Goal: Task Accomplishment & Management: Use online tool/utility

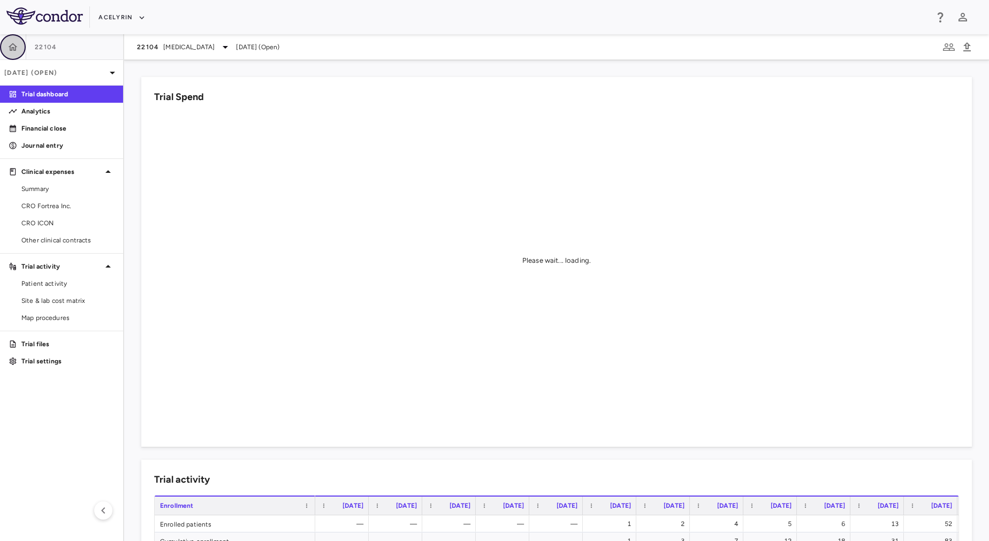
click at [13, 51] on icon "button" at bounding box center [12, 47] width 11 height 11
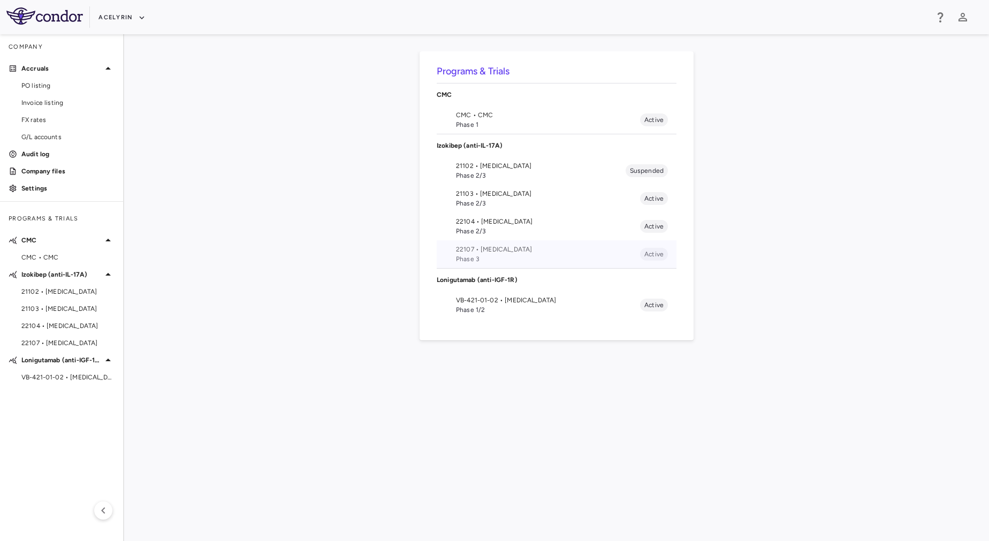
click at [563, 251] on span "22107 • [MEDICAL_DATA]" at bounding box center [548, 249] width 184 height 10
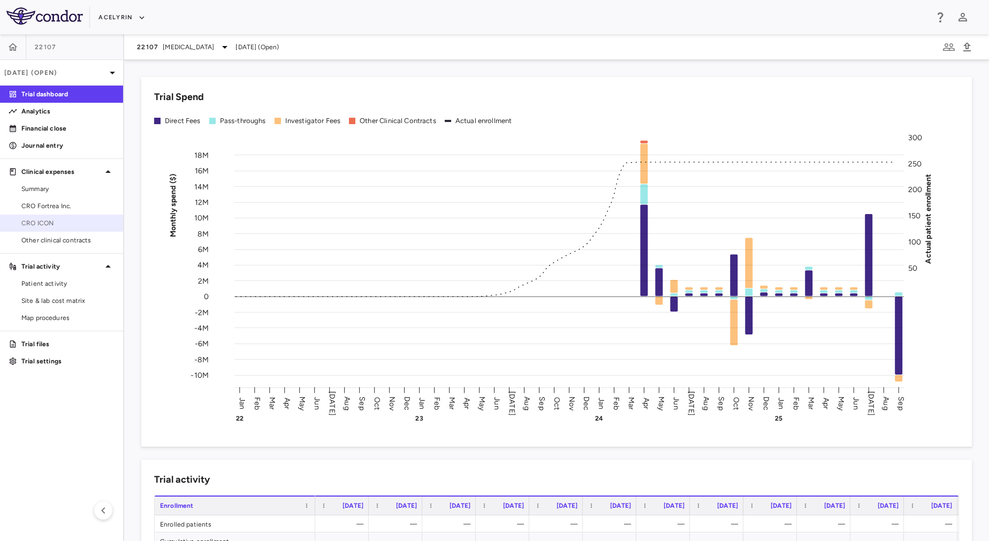
click at [54, 220] on span "CRO ICON" at bounding box center [67, 223] width 93 height 10
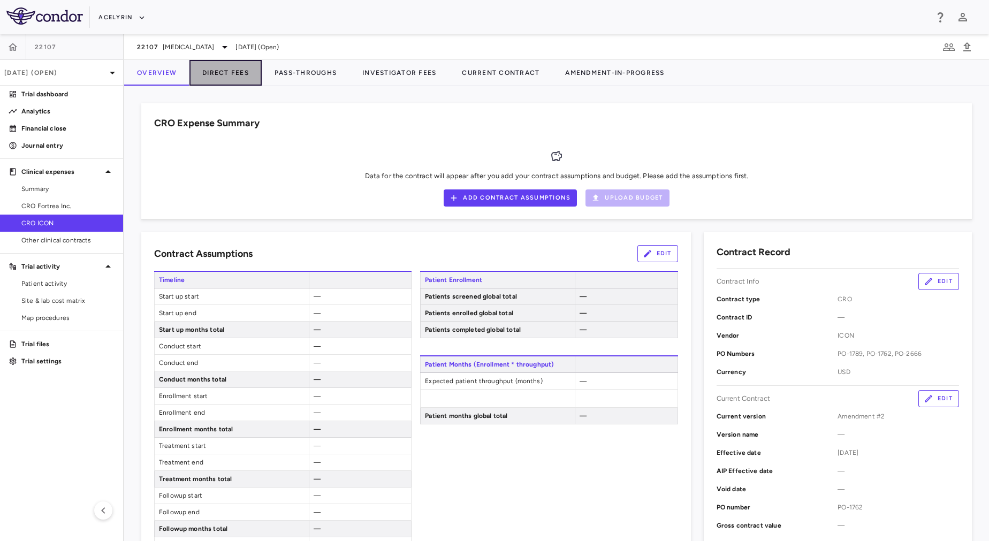
click at [229, 74] on button "Direct Fees" at bounding box center [225, 73] width 72 height 26
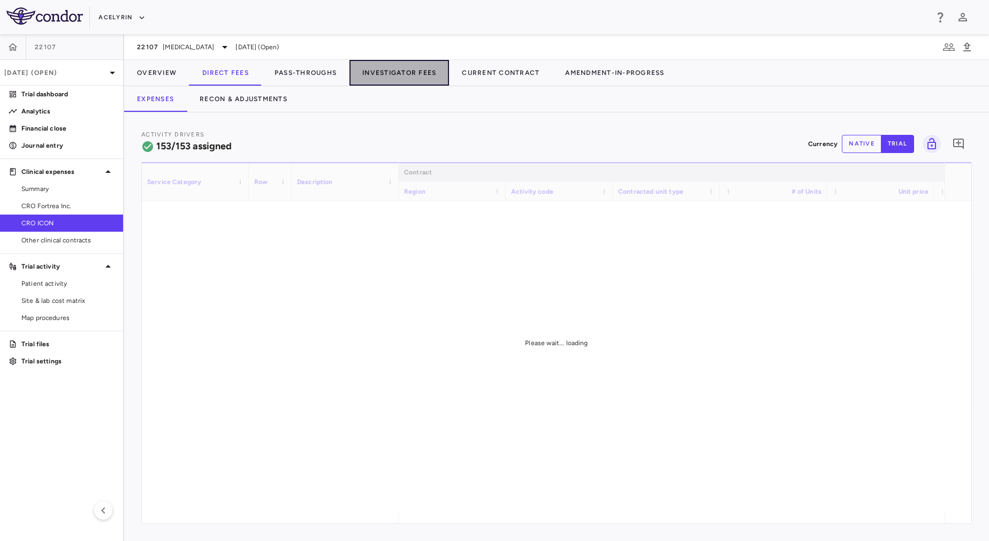
click at [428, 66] on button "Investigator Fees" at bounding box center [399, 73] width 100 height 26
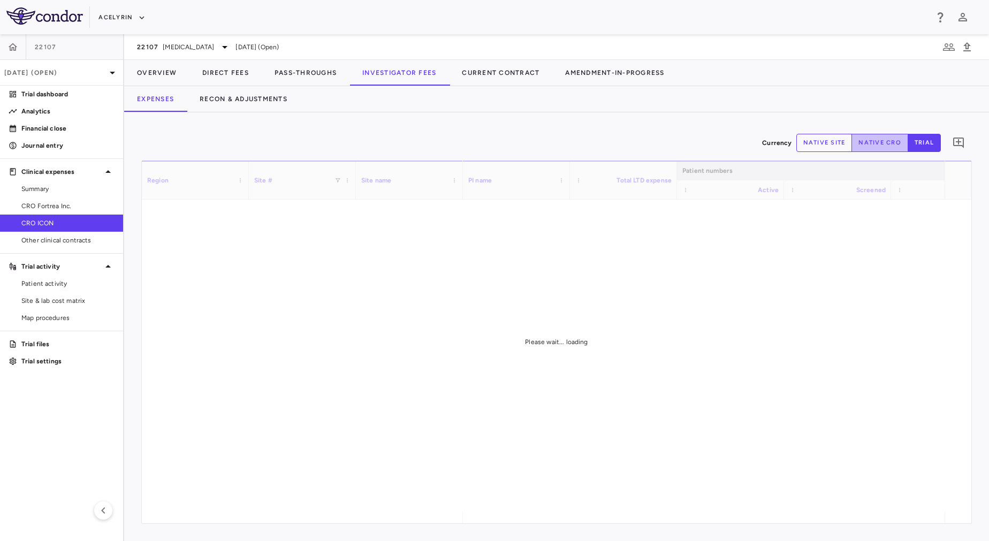
click at [865, 143] on button "native cro" at bounding box center [879, 143] width 57 height 18
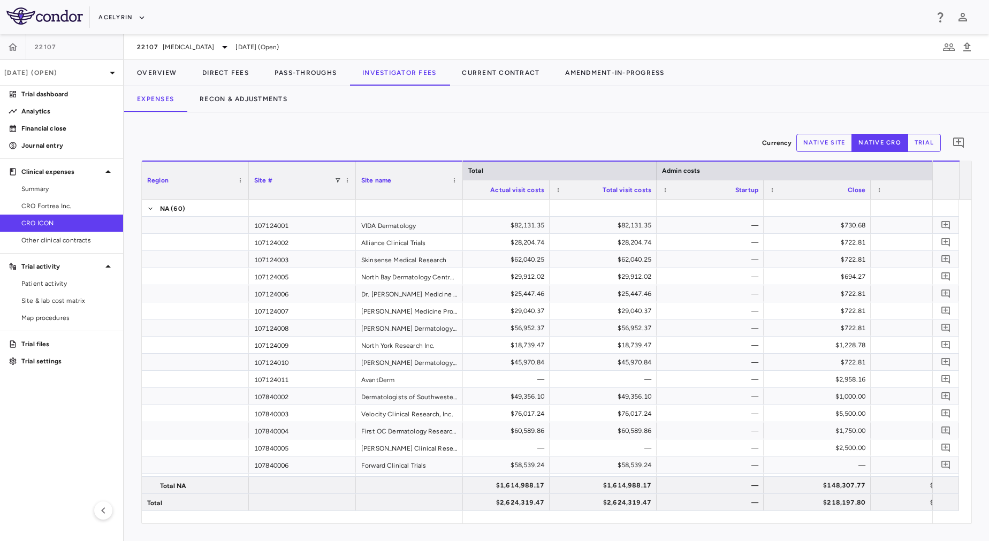
type button "native"
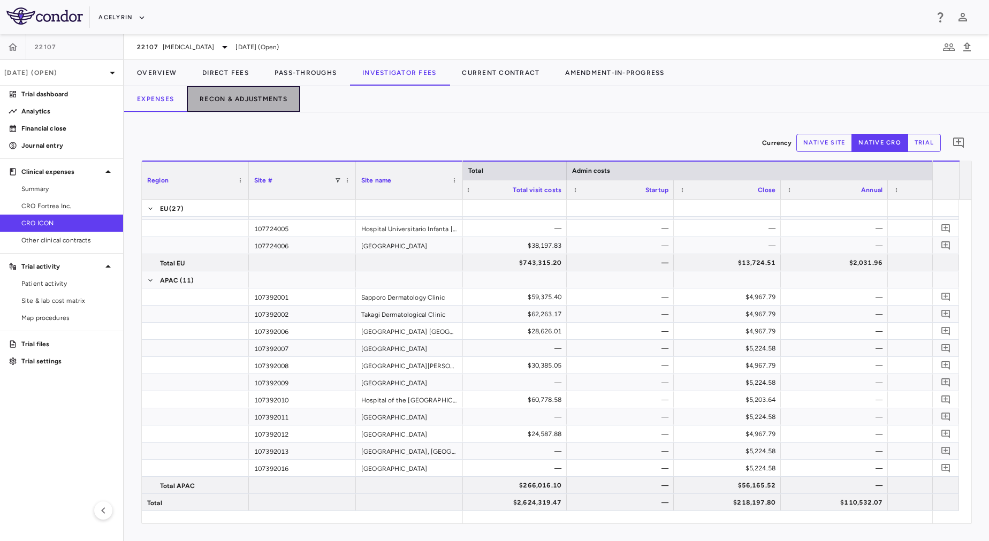
click at [276, 93] on button "Recon & Adjustments" at bounding box center [243, 99] width 113 height 26
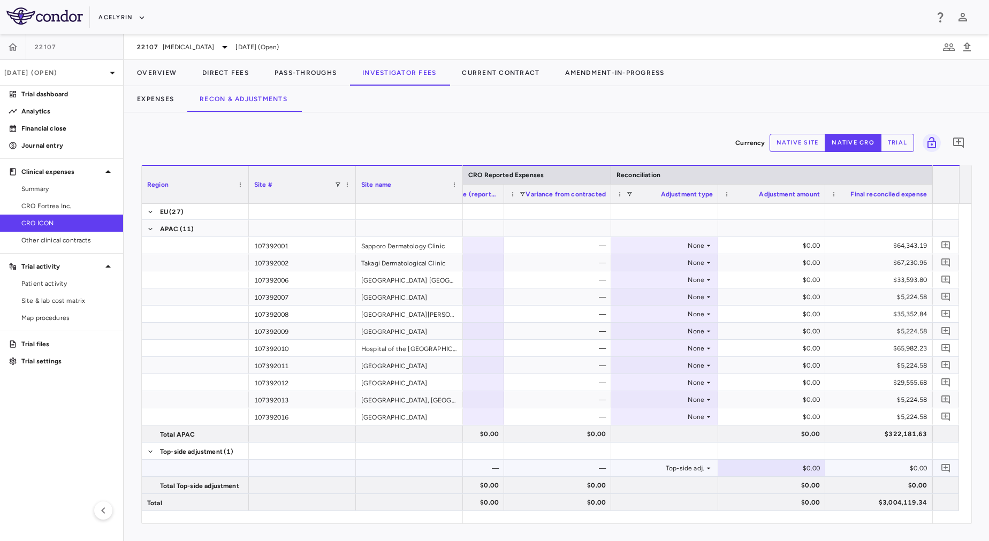
click at [790, 466] on div "$0.00" at bounding box center [774, 468] width 92 height 17
type input "**********"
click at [898, 467] on div "$0.00" at bounding box center [881, 468] width 92 height 17
click at [158, 74] on button "Overview" at bounding box center [156, 73] width 65 height 26
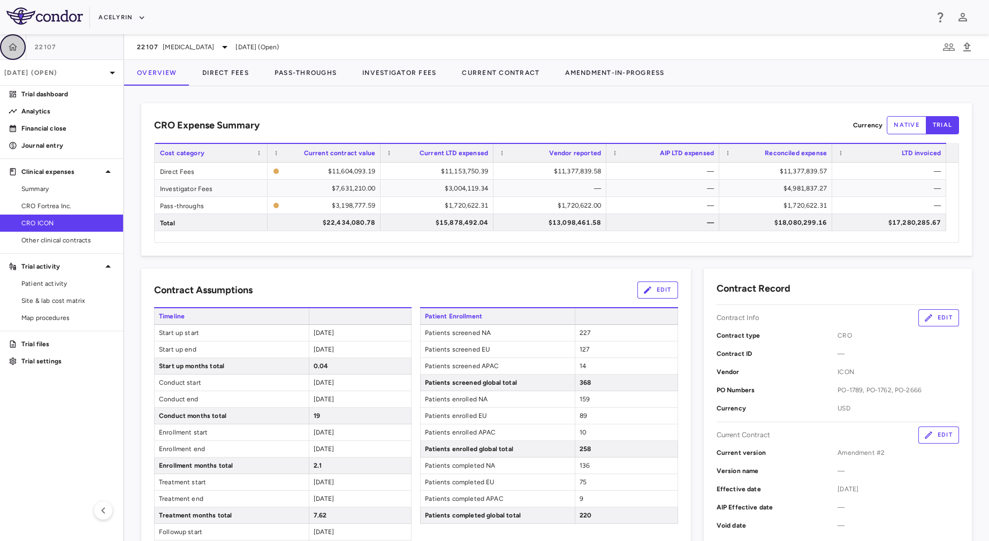
click at [13, 47] on icon "button" at bounding box center [13, 46] width 9 height 7
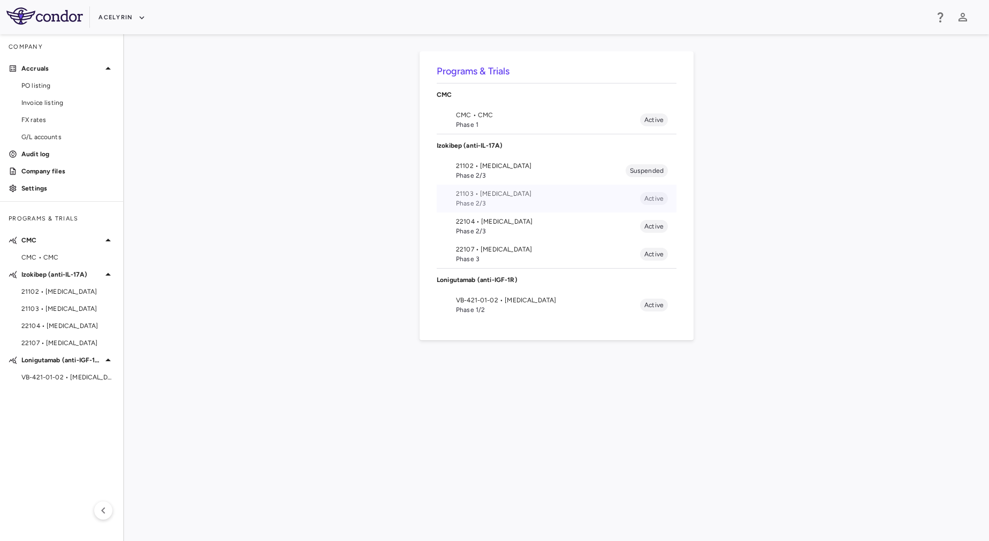
click at [533, 202] on span "Phase 2/3" at bounding box center [548, 203] width 184 height 10
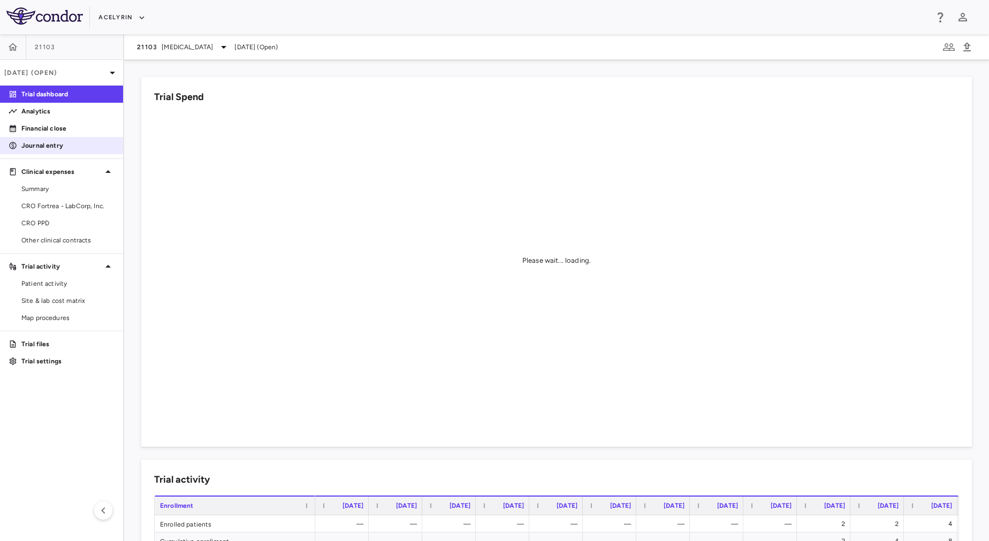
click at [60, 145] on p "Journal entry" at bounding box center [67, 146] width 93 height 10
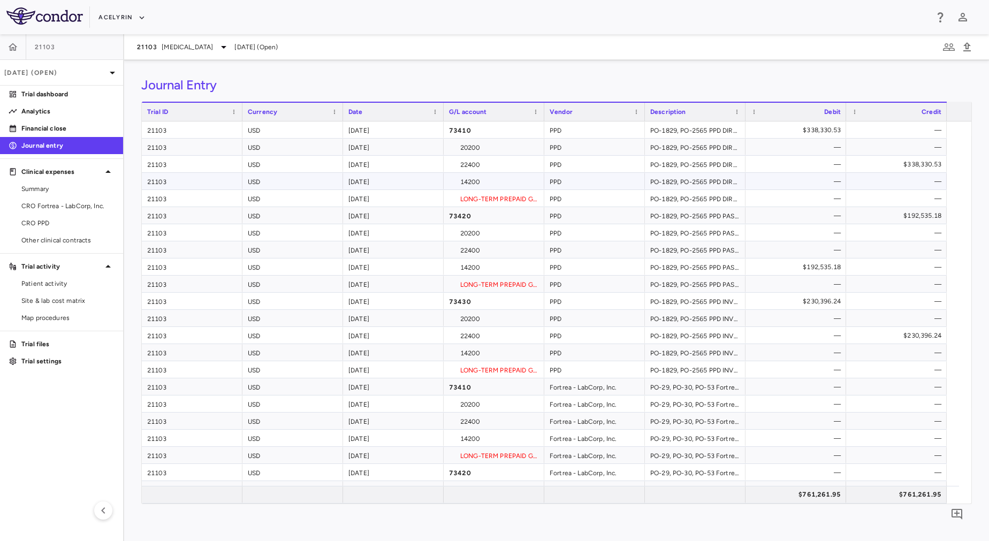
click at [301, 178] on div "USD" at bounding box center [292, 181] width 101 height 17
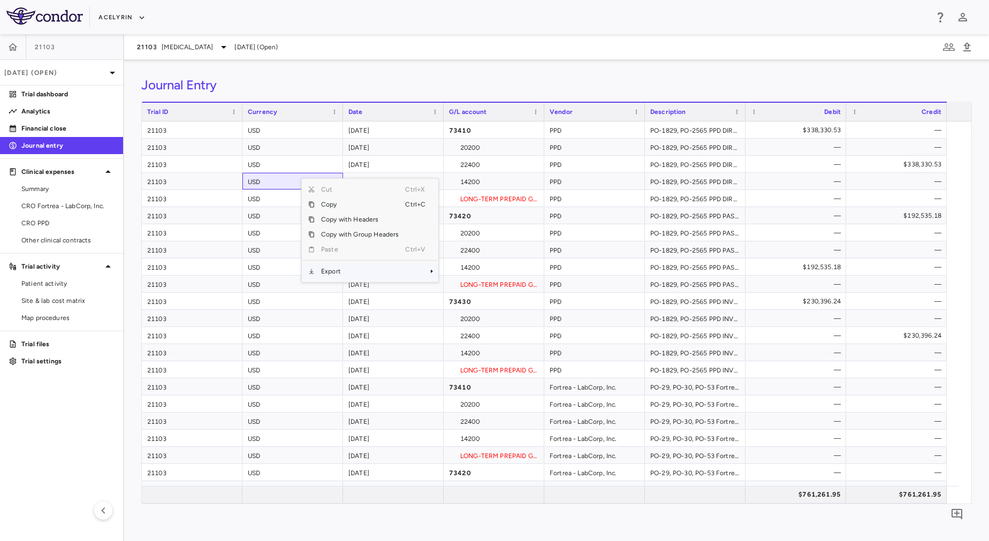
click at [348, 268] on span "Export" at bounding box center [360, 271] width 90 height 15
click at [459, 289] on span "Excel Export" at bounding box center [474, 289] width 50 height 15
click at [162, 46] on span "[MEDICAL_DATA]" at bounding box center [187, 47] width 51 height 10
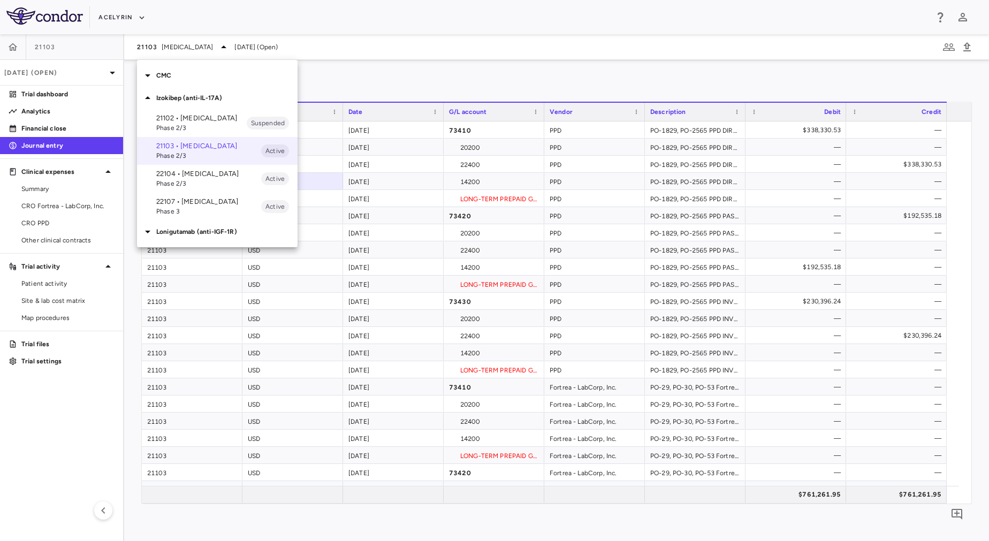
click at [204, 207] on p "22107 • [MEDICAL_DATA]" at bounding box center [208, 202] width 105 height 10
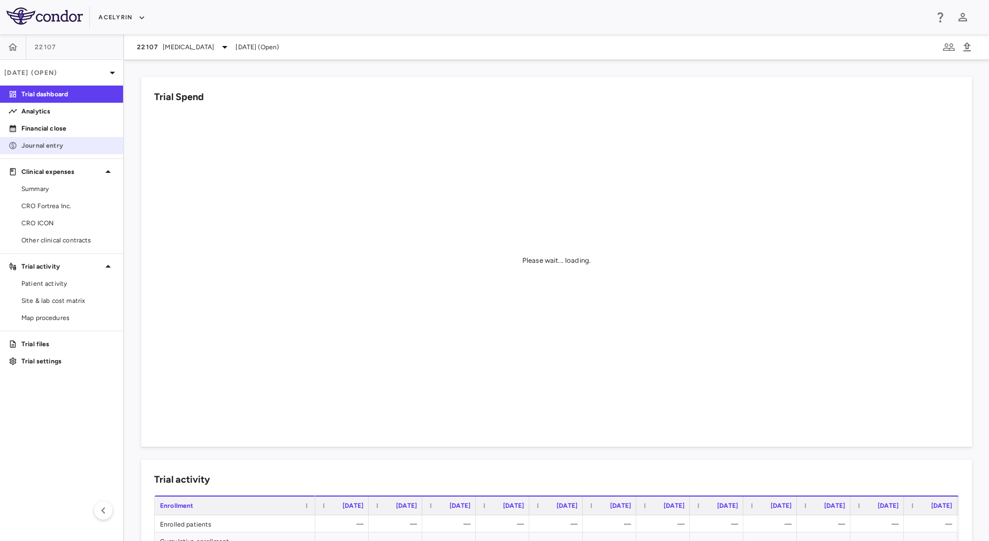
click at [97, 150] on p "Journal entry" at bounding box center [67, 146] width 93 height 10
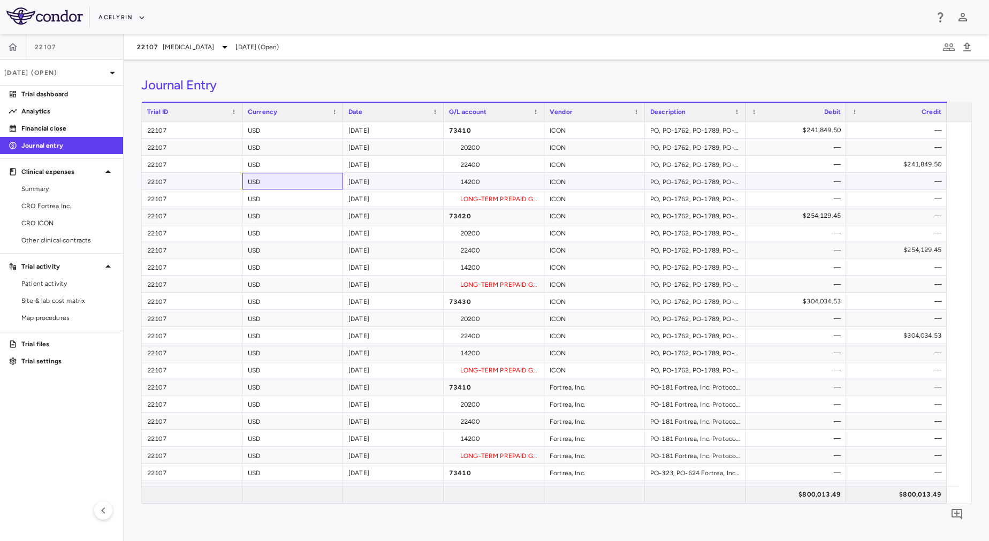
click at [290, 187] on div "USD" at bounding box center [292, 181] width 101 height 17
click at [346, 285] on span "Export" at bounding box center [349, 280] width 90 height 15
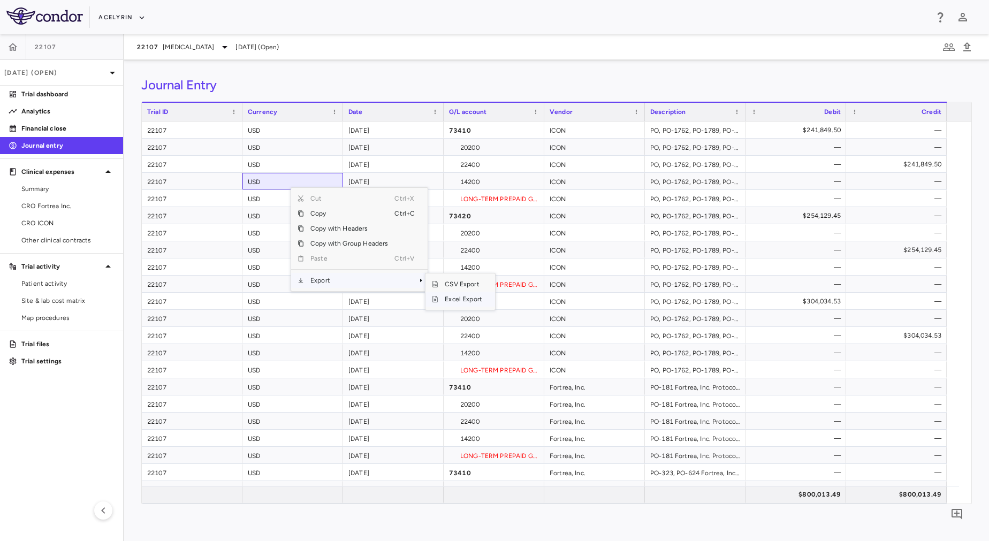
click at [465, 298] on span "Excel Export" at bounding box center [463, 299] width 50 height 15
